Goal: Information Seeking & Learning: Learn about a topic

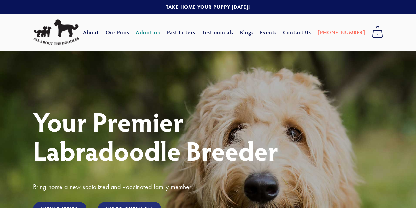
click at [161, 33] on link "Adoption" at bounding box center [148, 32] width 25 height 12
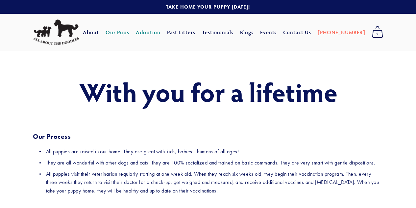
click at [130, 34] on link "Our Pups" at bounding box center [118, 32] width 24 height 12
click at [130, 31] on link "Our Pups" at bounding box center [118, 32] width 24 height 12
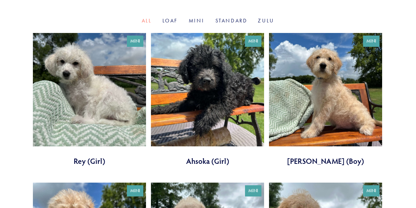
scroll to position [165, 0]
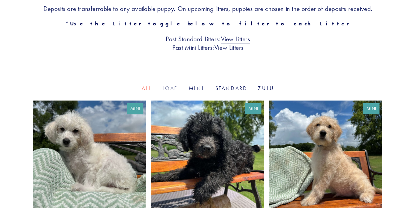
click at [170, 89] on link "Loaf" at bounding box center [171, 88] width 16 height 6
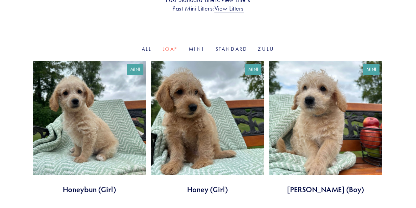
scroll to position [197, 0]
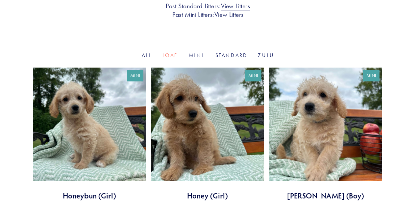
click at [195, 56] on link "Mini" at bounding box center [197, 55] width 16 height 6
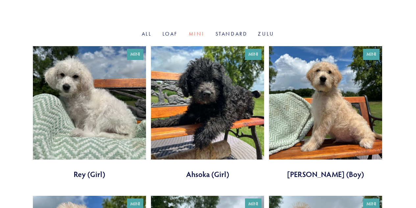
scroll to position [165, 0]
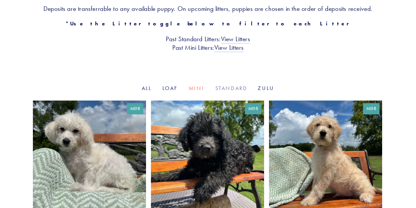
click at [228, 88] on link "Standard" at bounding box center [232, 88] width 32 height 6
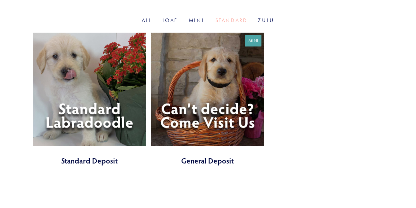
scroll to position [165, 0]
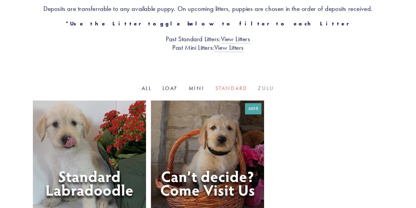
click at [264, 88] on link "Zulu" at bounding box center [266, 88] width 16 height 6
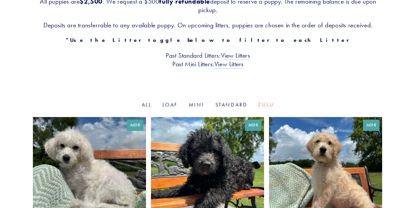
scroll to position [99, 0]
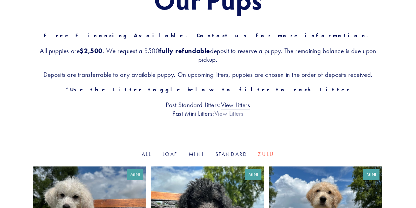
click at [221, 112] on link "View Litters" at bounding box center [229, 113] width 29 height 9
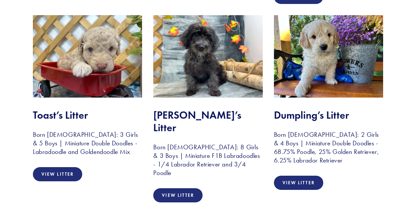
scroll to position [362, 0]
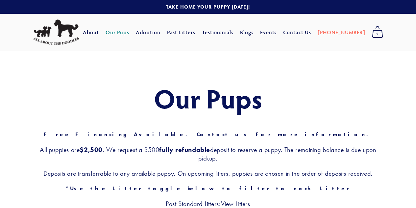
click at [117, 31] on div "About Our Pups Adoption Past Litters Standard Mini Testimonials Blogs Events Co…" at bounding box center [197, 32] width 235 height 12
click at [99, 34] on link "About" at bounding box center [91, 32] width 16 height 12
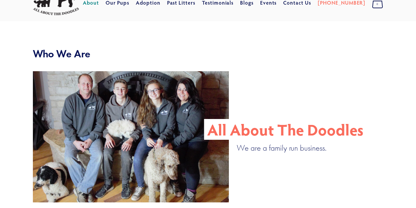
scroll to position [99, 0]
